Goal: Task Accomplishment & Management: Use online tool/utility

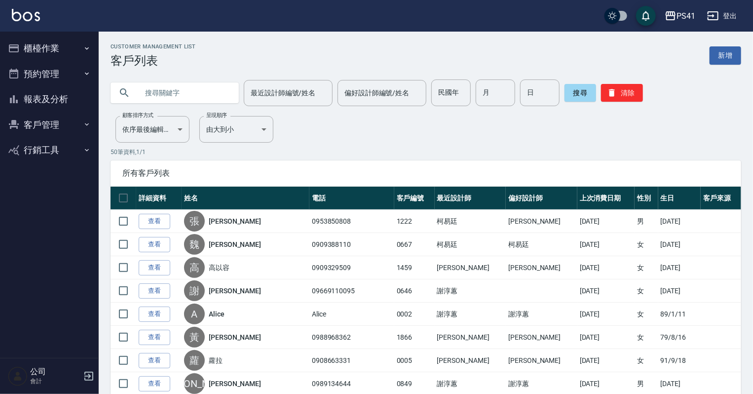
click at [38, 49] on button "櫃檯作業" at bounding box center [49, 49] width 91 height 26
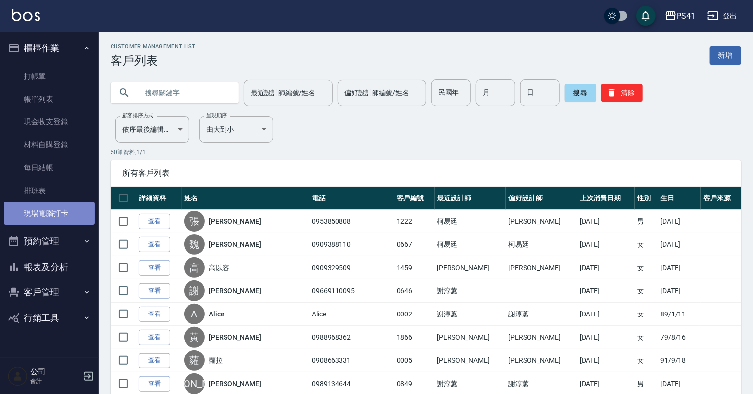
click at [37, 209] on link "現場電腦打卡" at bounding box center [49, 213] width 91 height 23
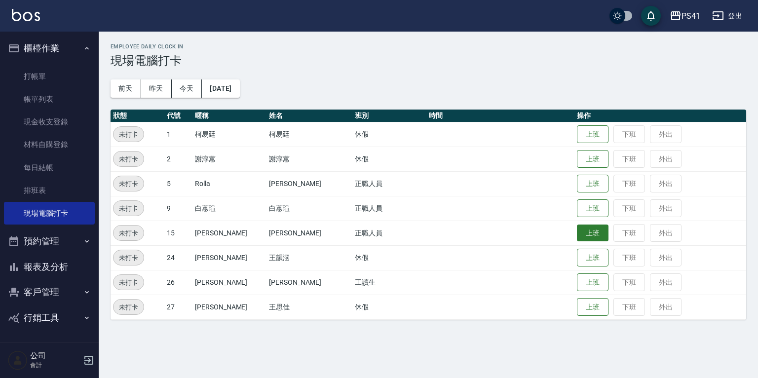
click at [577, 231] on button "上班" at bounding box center [593, 233] width 32 height 17
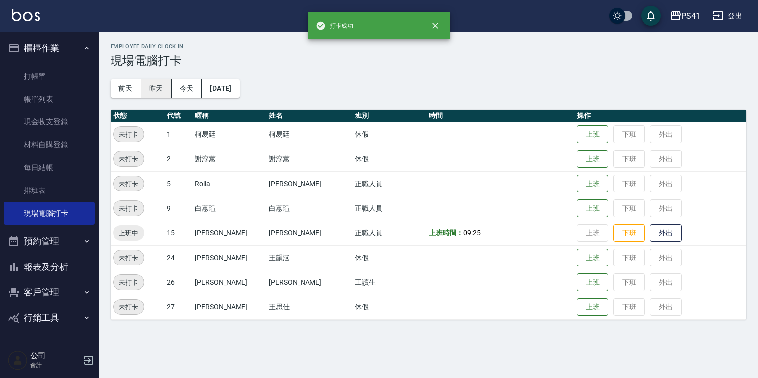
click at [154, 83] on button "昨天" at bounding box center [156, 88] width 31 height 18
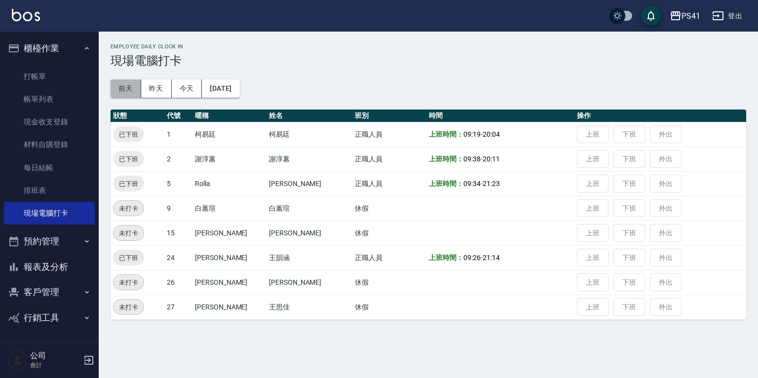
click at [126, 92] on button "前天" at bounding box center [126, 88] width 31 height 18
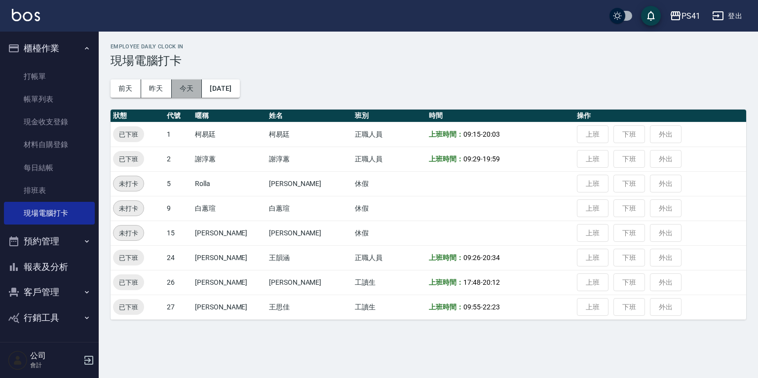
click at [182, 93] on button "今天" at bounding box center [187, 88] width 31 height 18
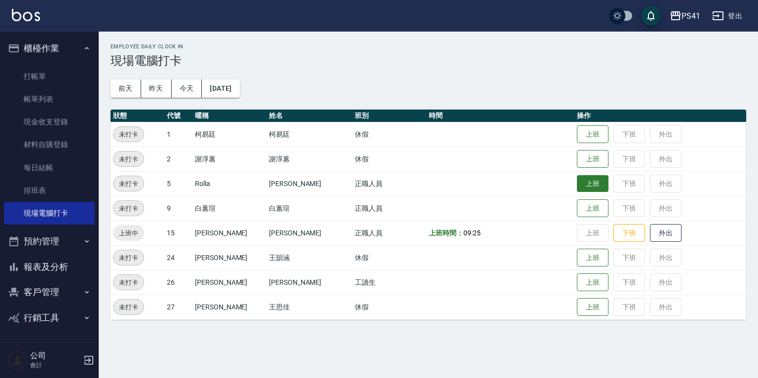
click at [578, 185] on button "上班" at bounding box center [593, 183] width 32 height 17
